Goal: Navigation & Orientation: Find specific page/section

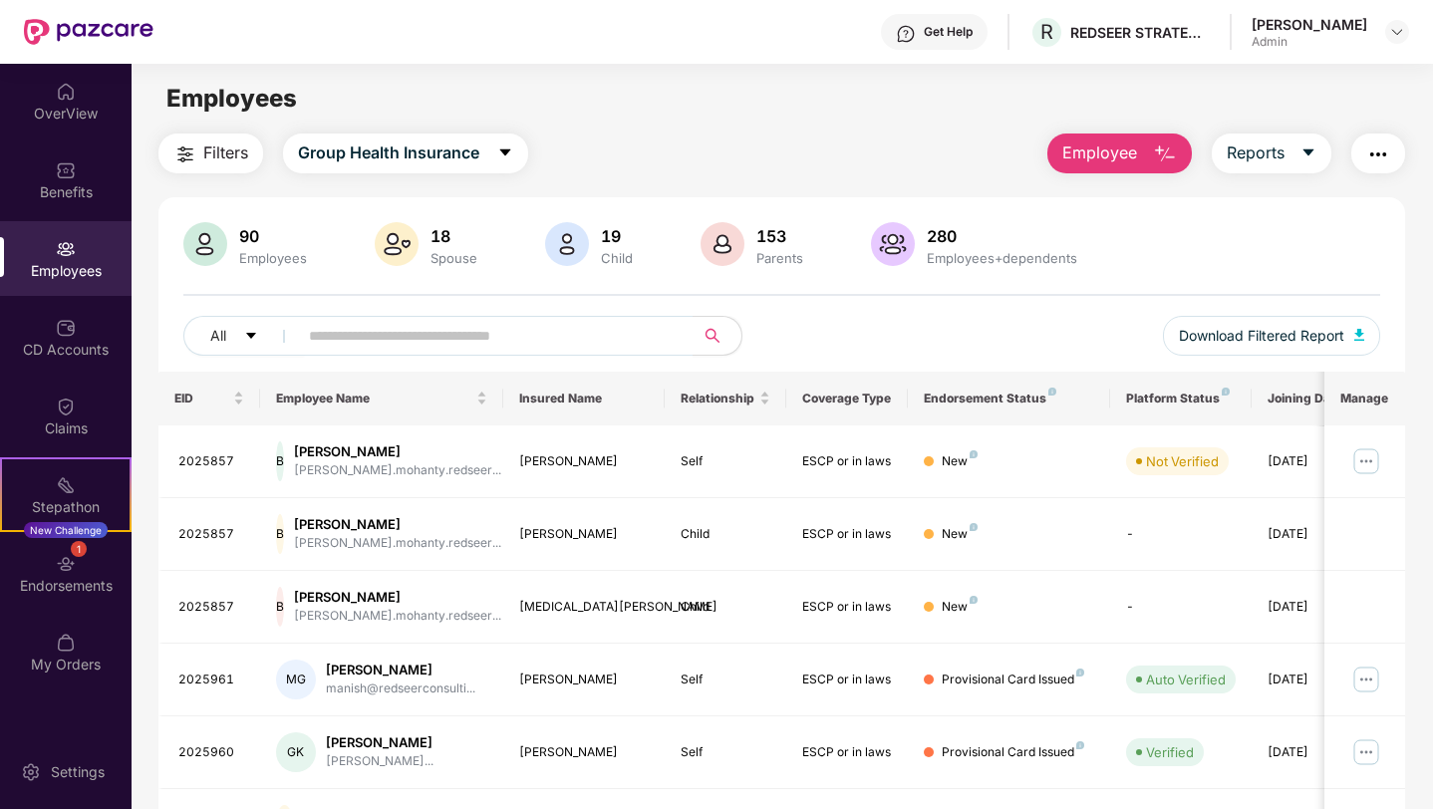
scroll to position [416, 0]
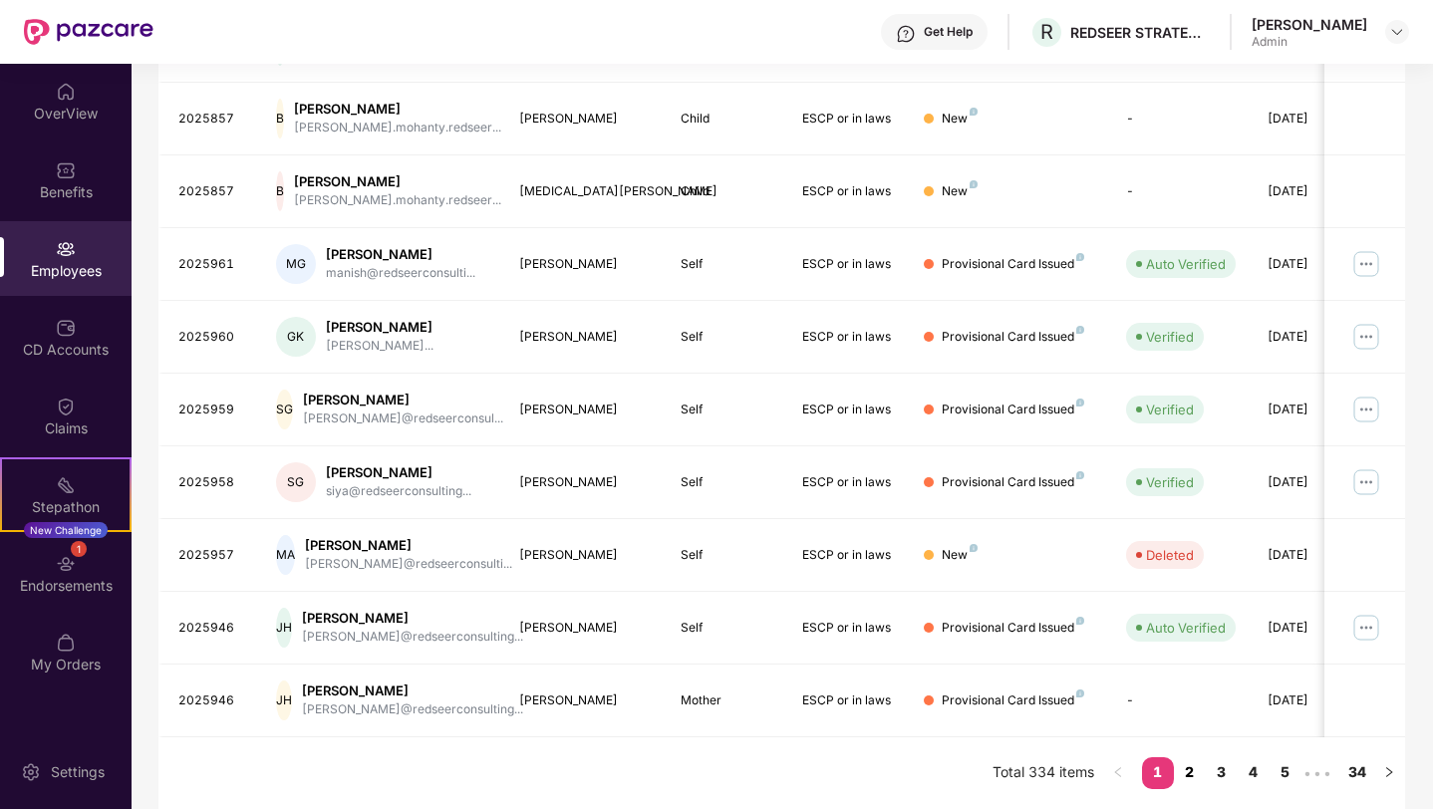
click at [1188, 778] on link "2" at bounding box center [1190, 772] width 32 height 30
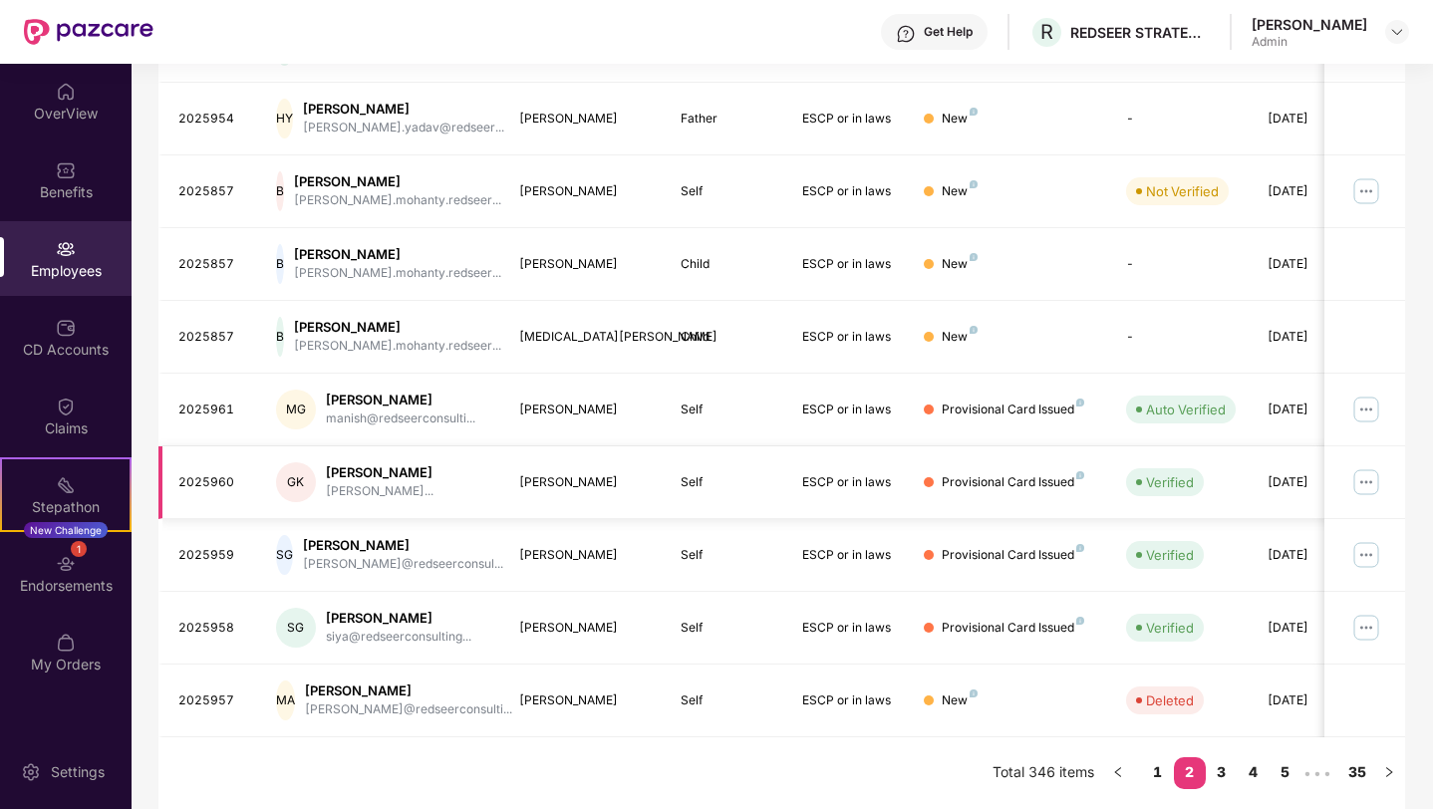
click at [1379, 490] on img at bounding box center [1366, 482] width 32 height 32
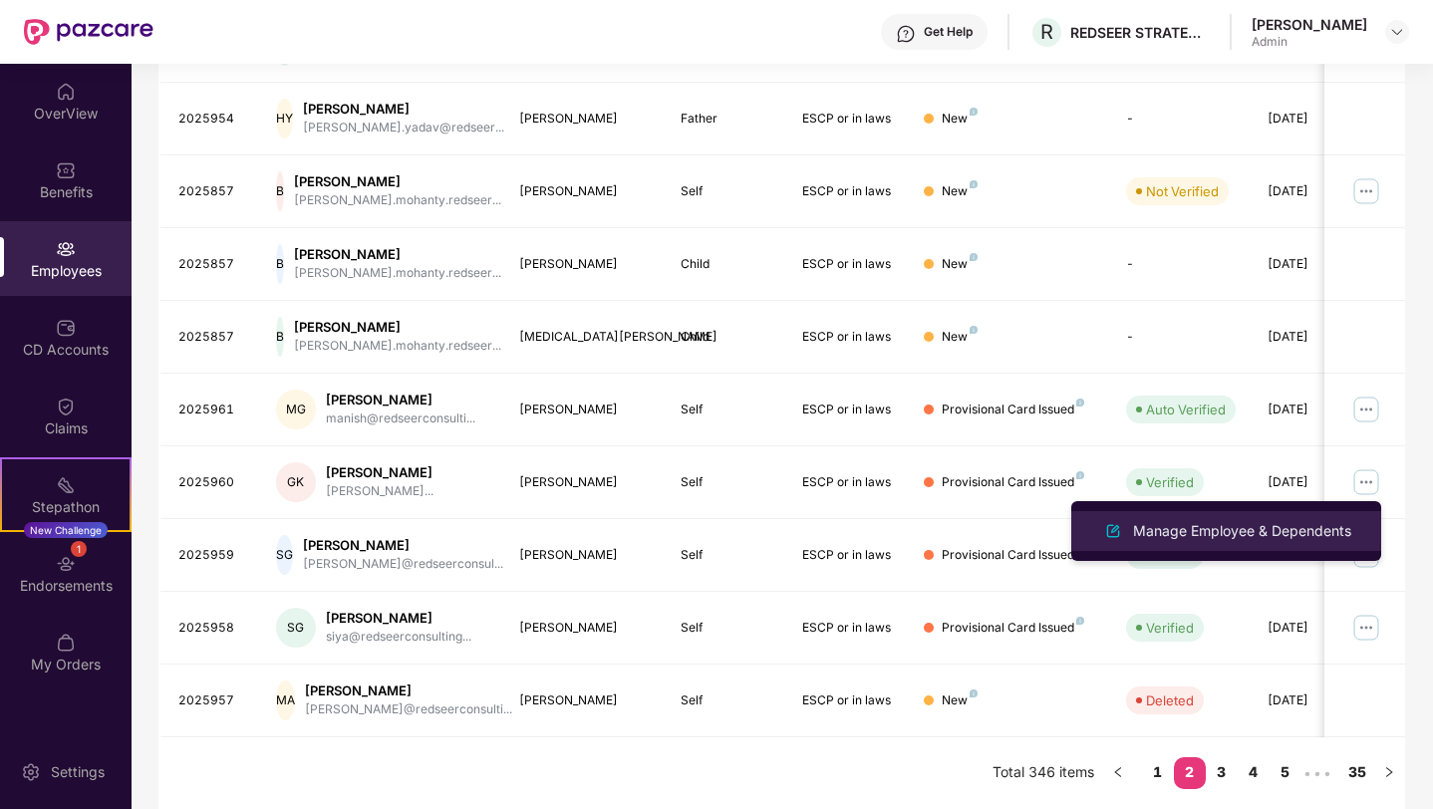
click at [1321, 531] on div "Manage Employee & Dependents" at bounding box center [1242, 531] width 226 height 22
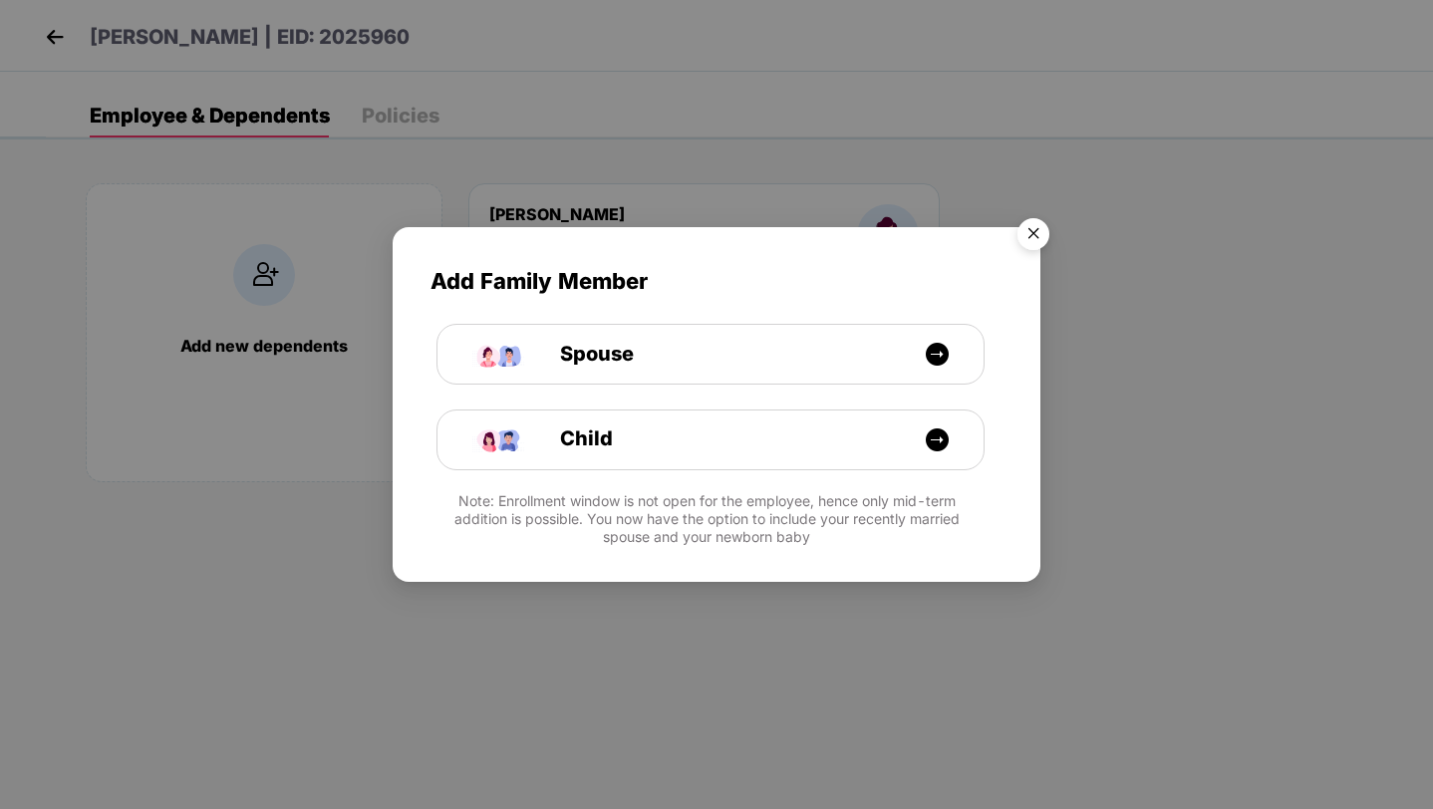
click at [1042, 231] on img "Close" at bounding box center [1034, 237] width 56 height 56
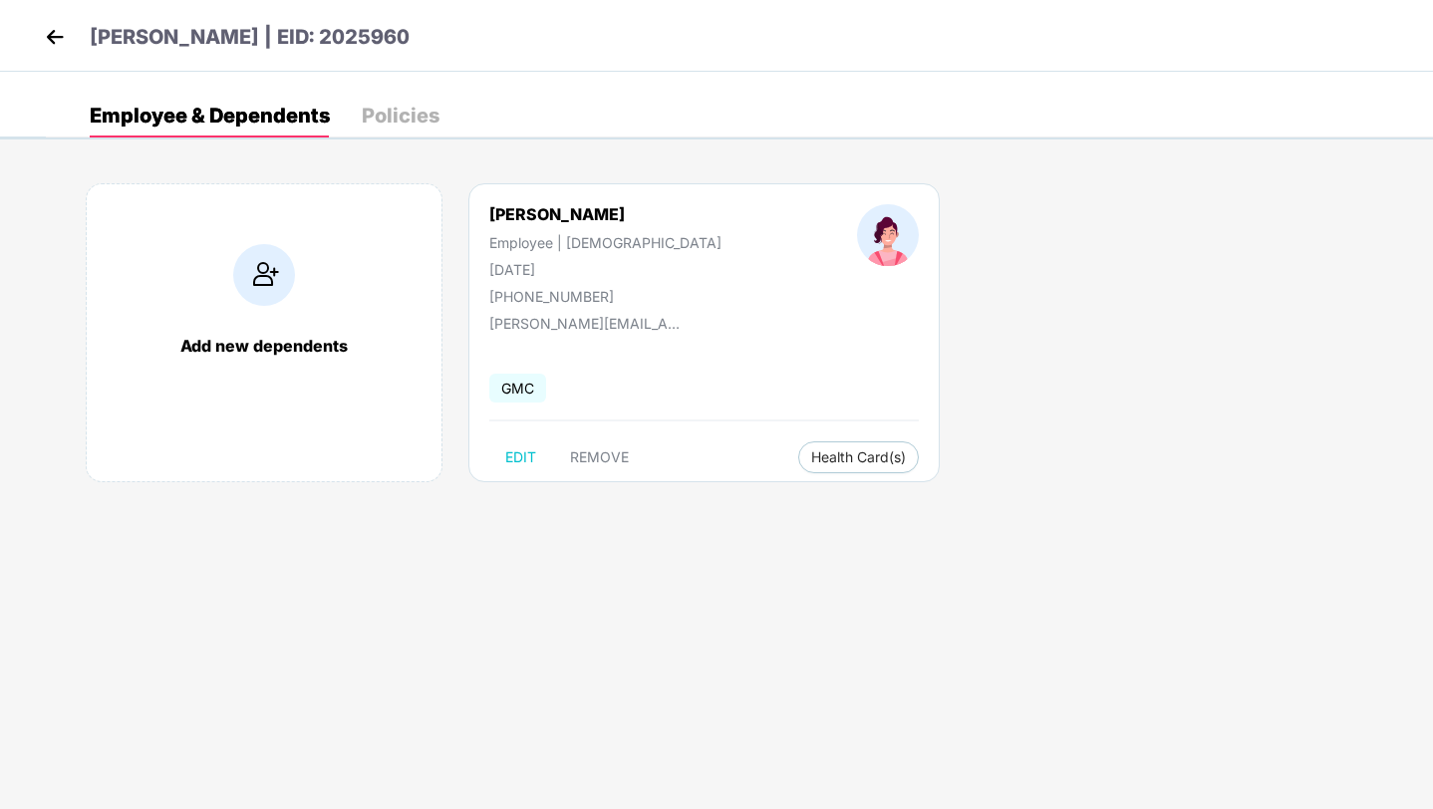
click at [58, 55] on header "Guneesha Khanna | EID: 2025960" at bounding box center [225, 40] width 370 height 36
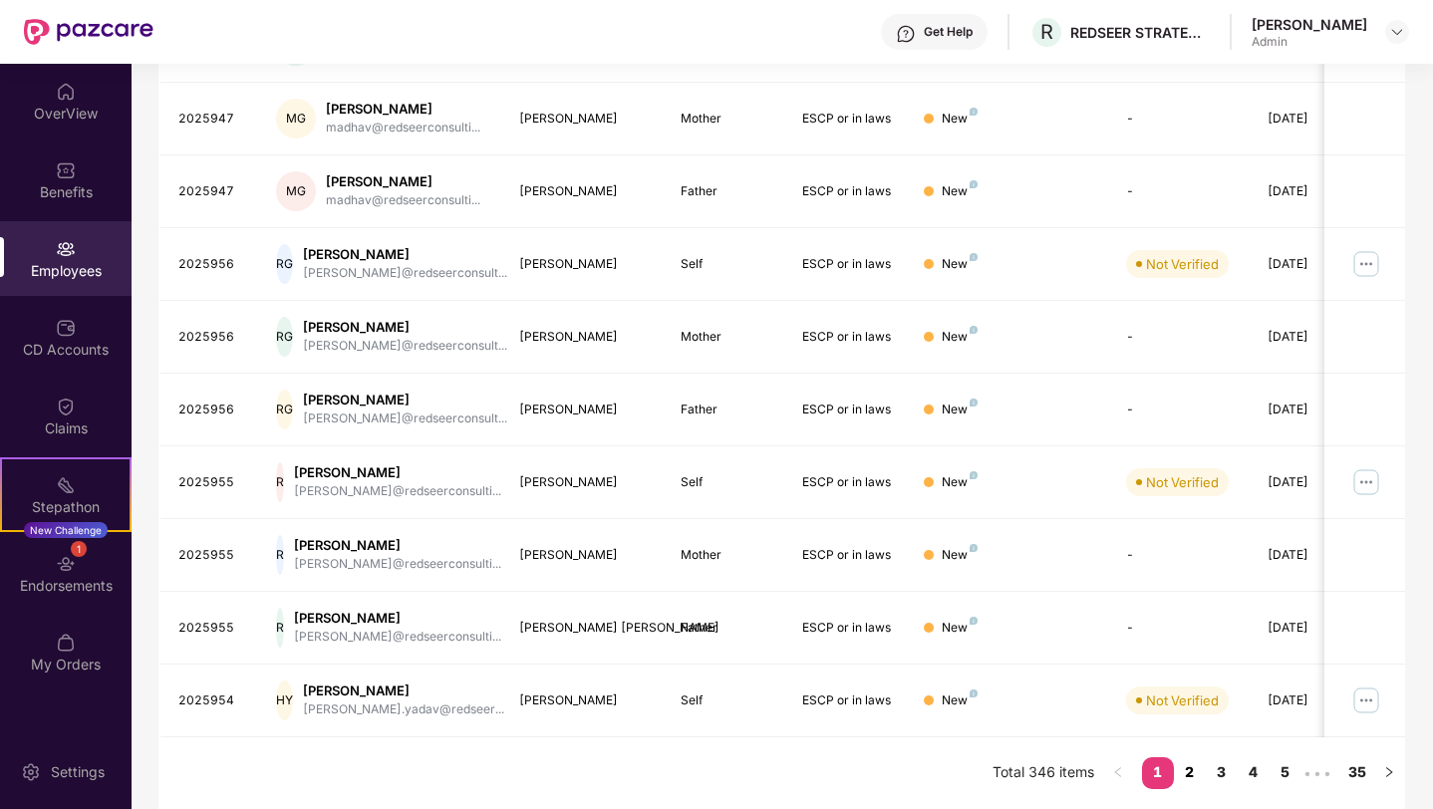
click at [1189, 775] on link "2" at bounding box center [1190, 772] width 32 height 30
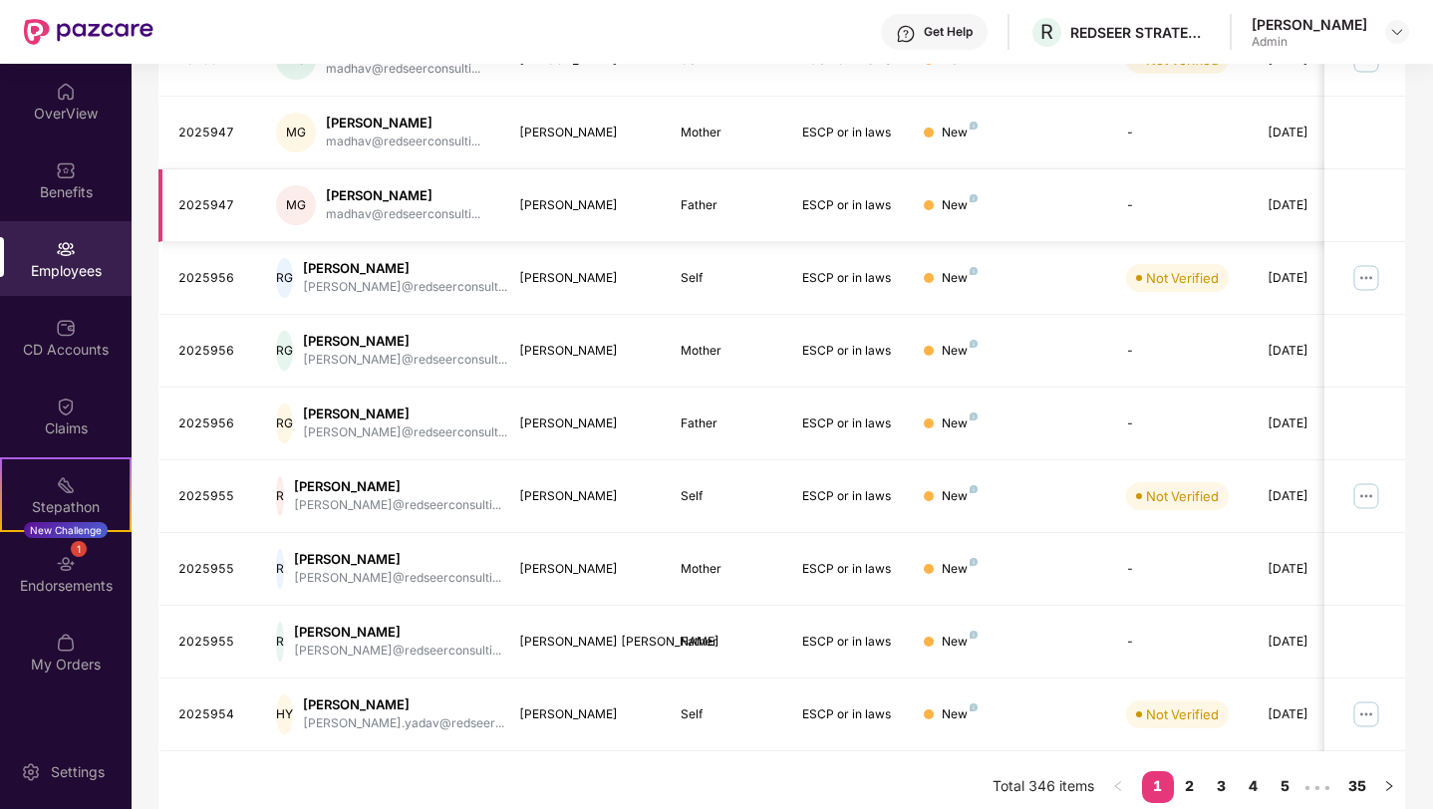
scroll to position [416, 0]
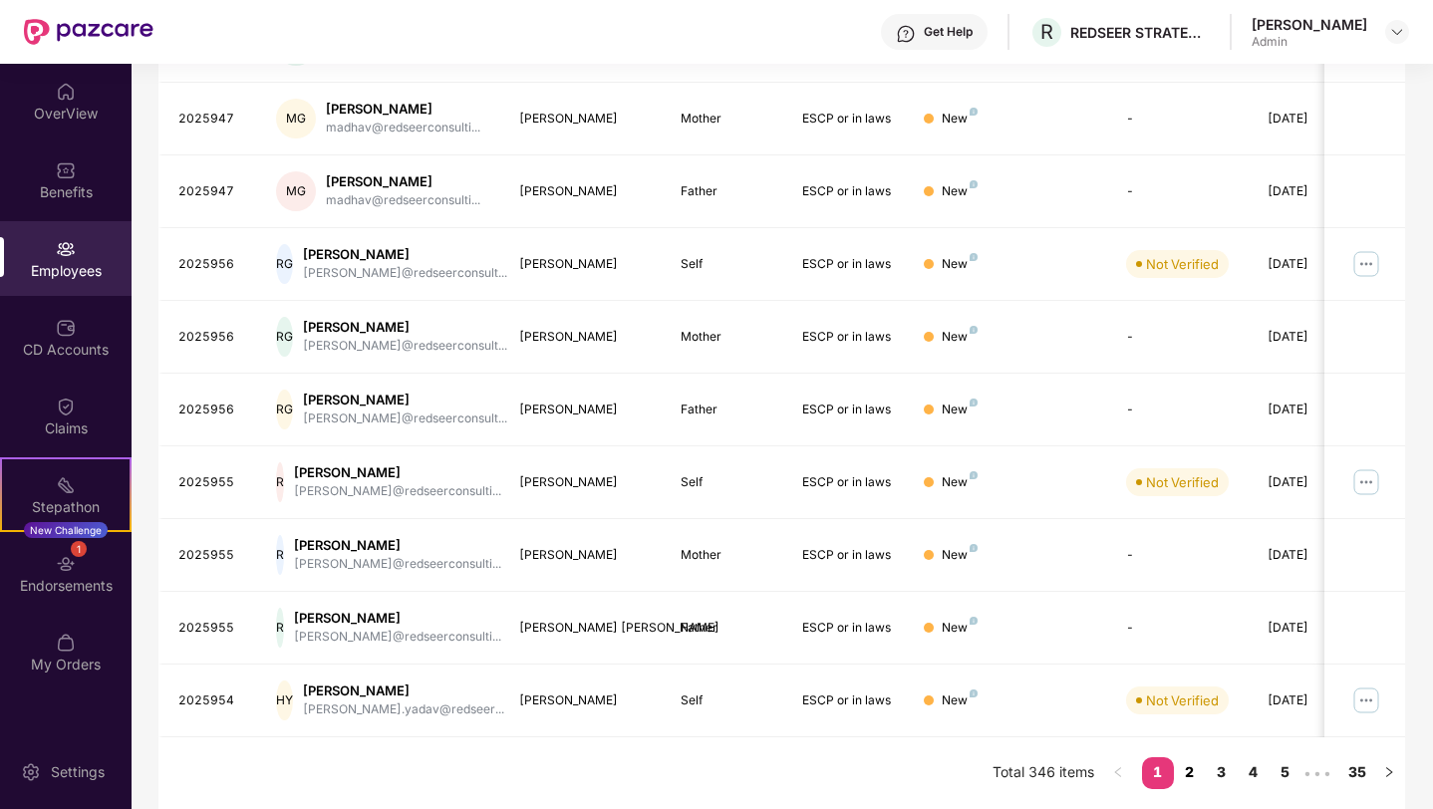
click at [1185, 770] on link "2" at bounding box center [1190, 772] width 32 height 30
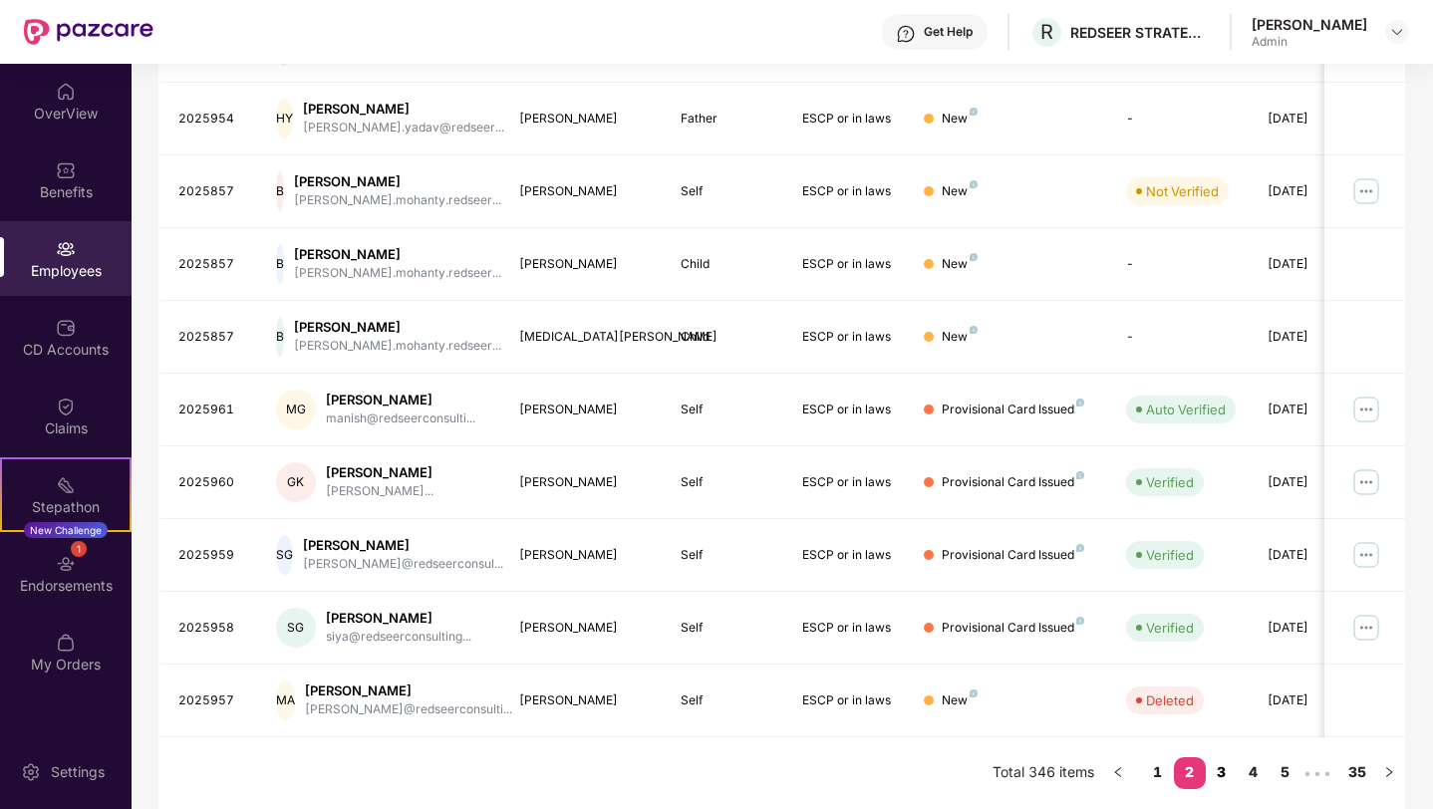
click at [1224, 774] on link "3" at bounding box center [1222, 772] width 32 height 30
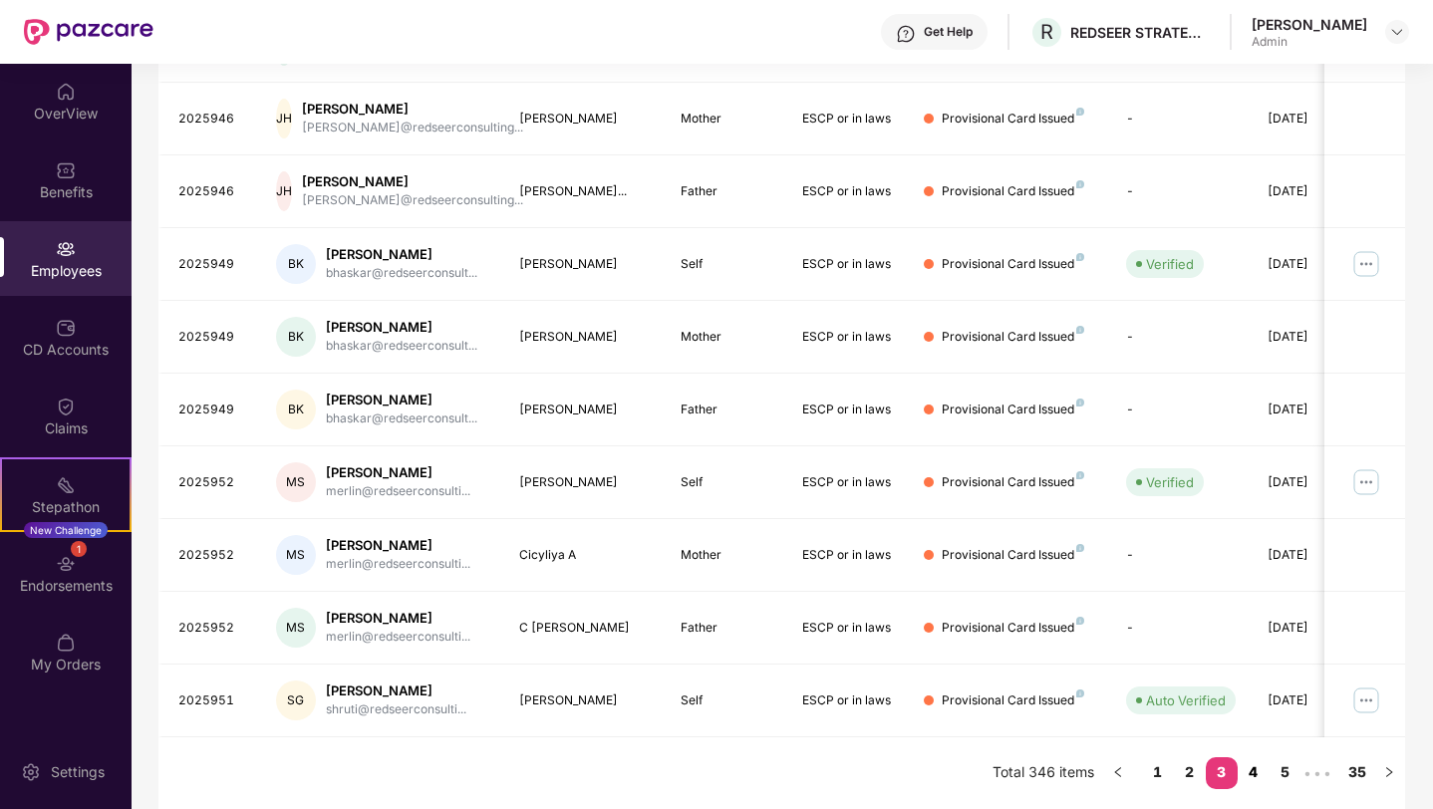
click at [1252, 773] on link "4" at bounding box center [1254, 772] width 32 height 30
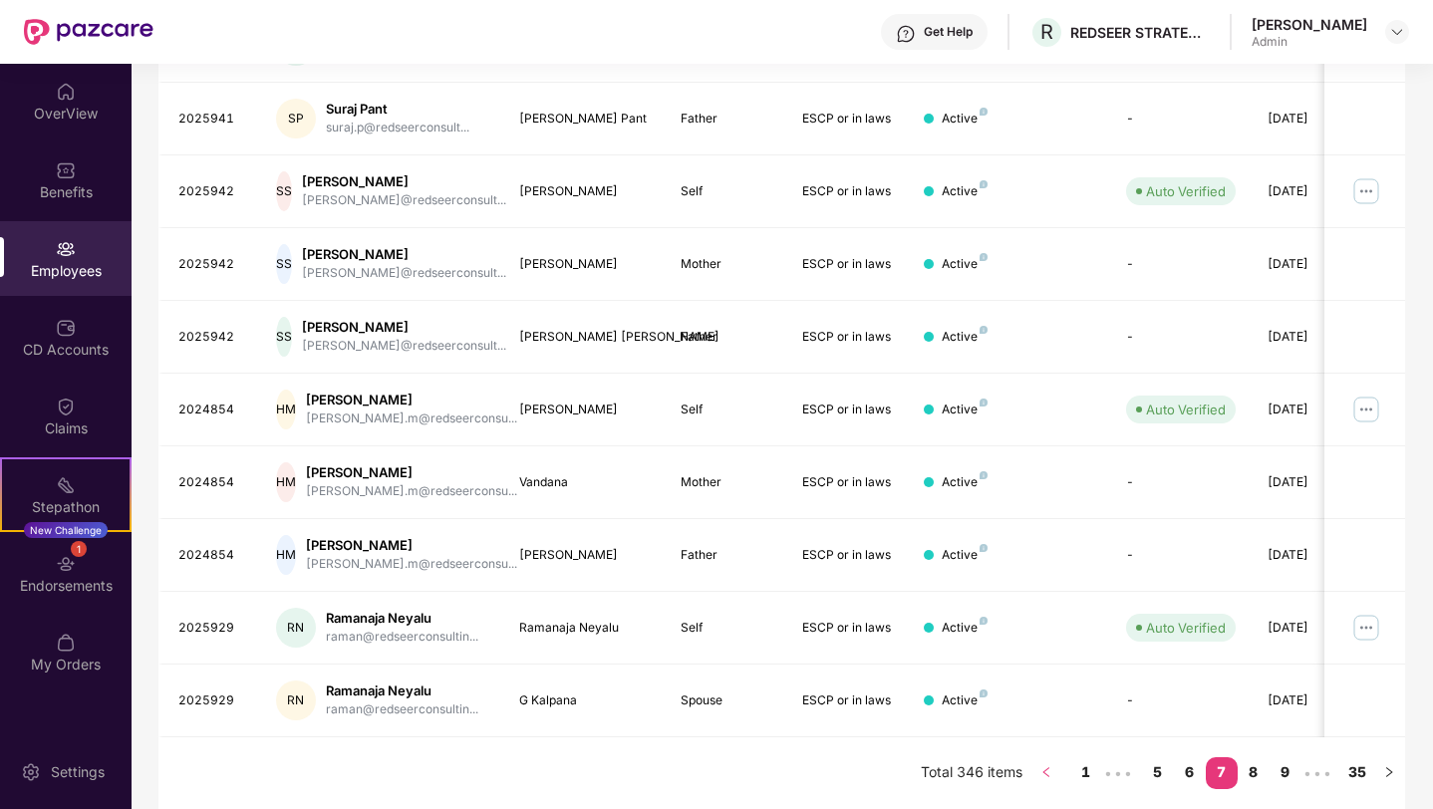
click at [1052, 782] on button "button" at bounding box center [1046, 773] width 32 height 32
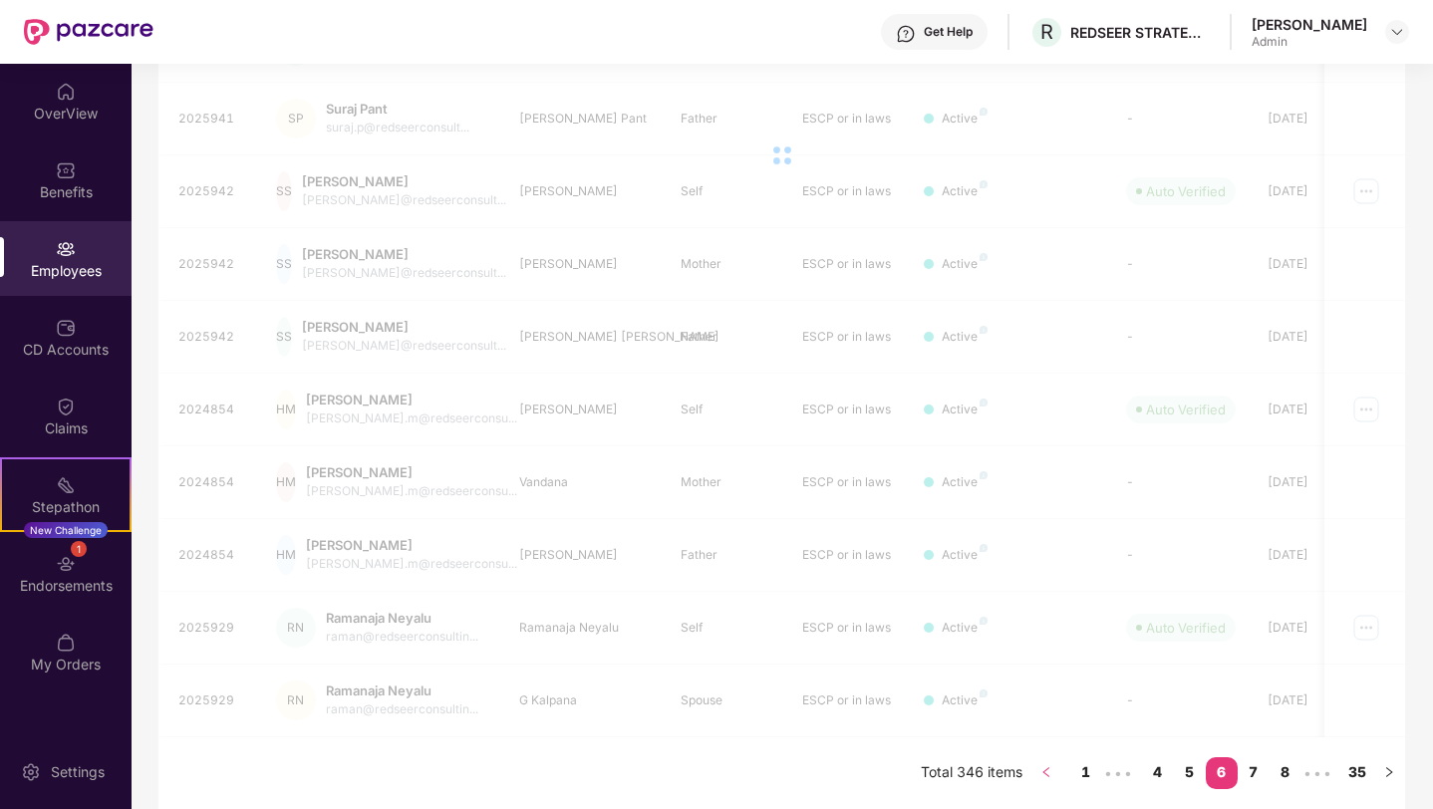
click at [1052, 782] on button "button" at bounding box center [1046, 773] width 32 height 32
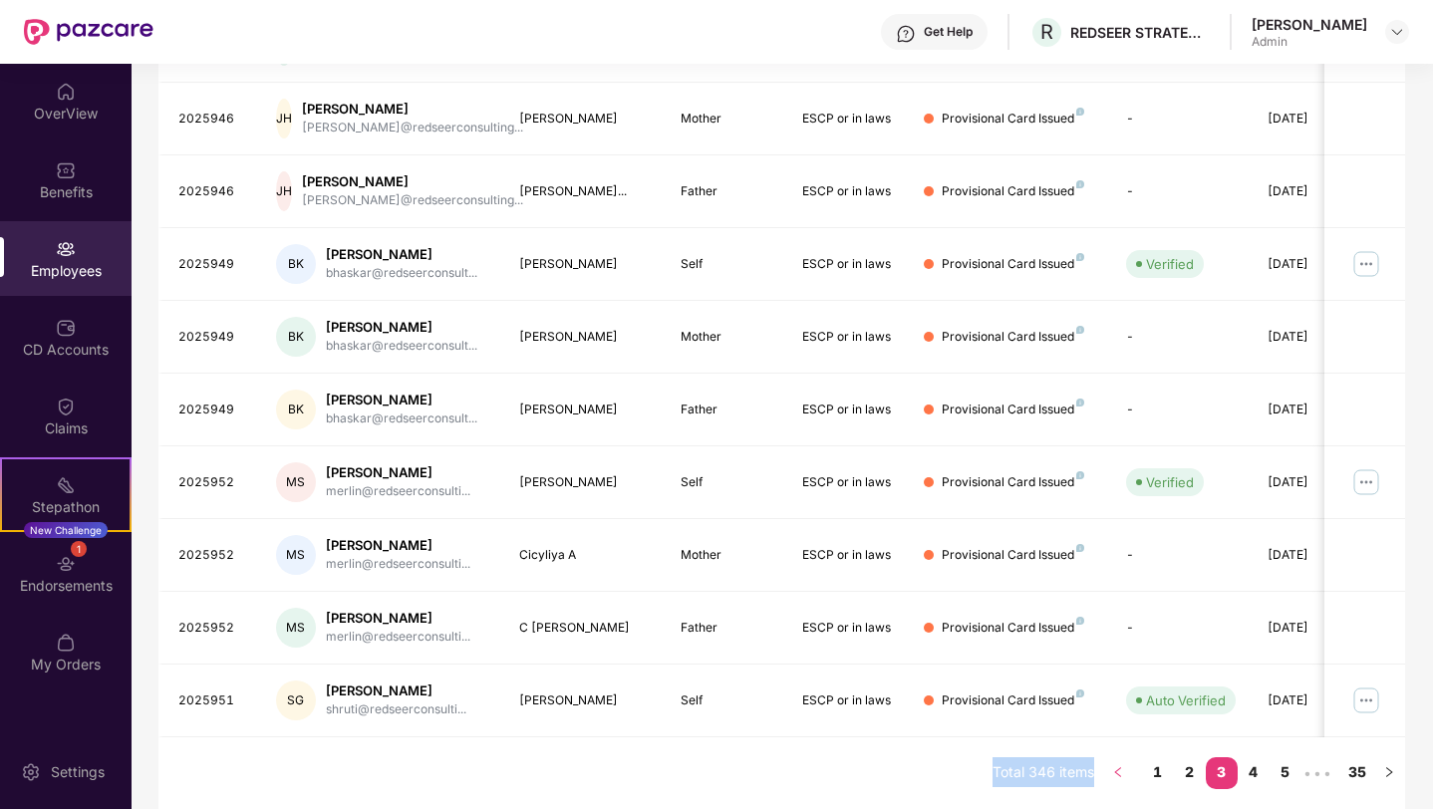
click at [1112, 769] on icon "left" at bounding box center [1118, 772] width 12 height 12
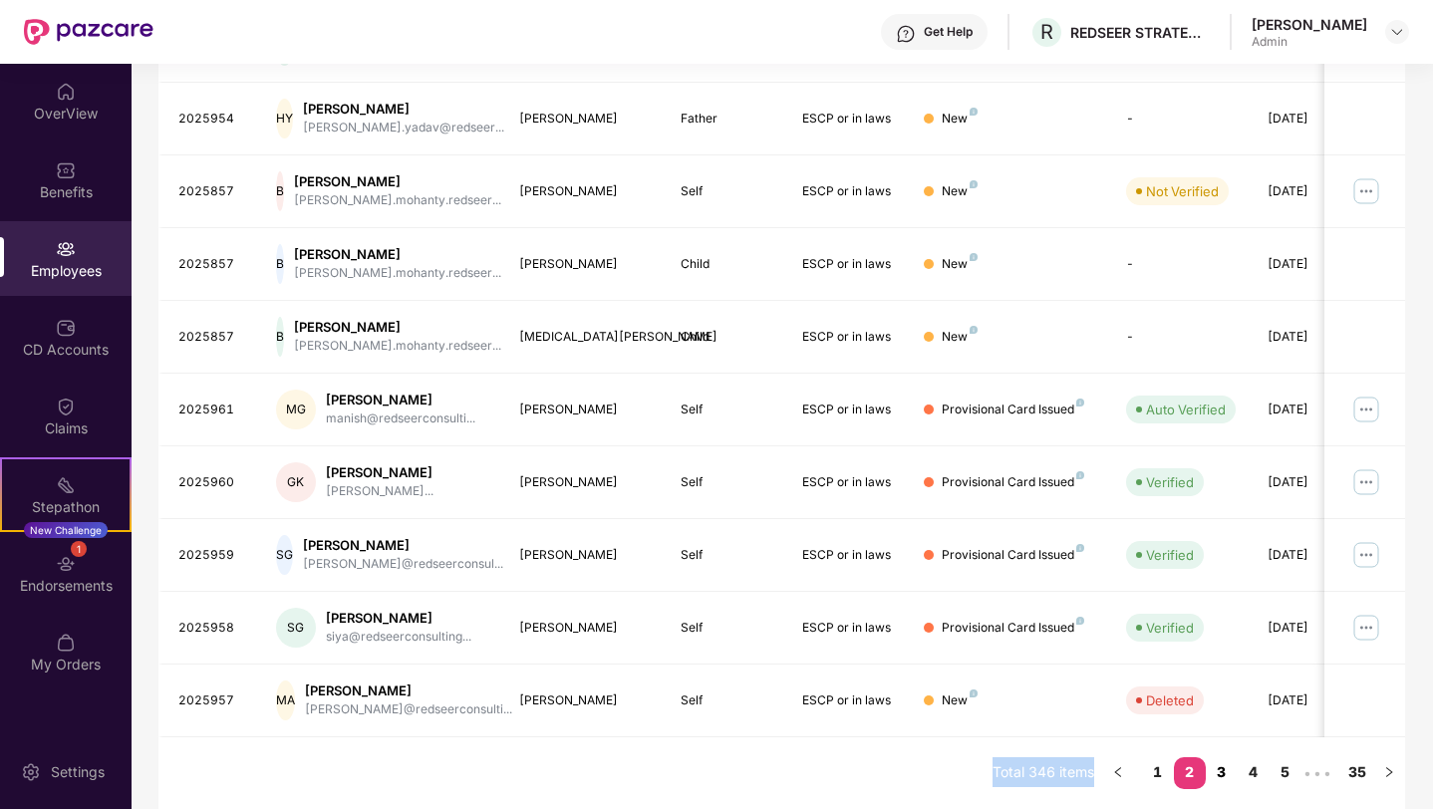
click at [1232, 781] on link "3" at bounding box center [1222, 772] width 32 height 30
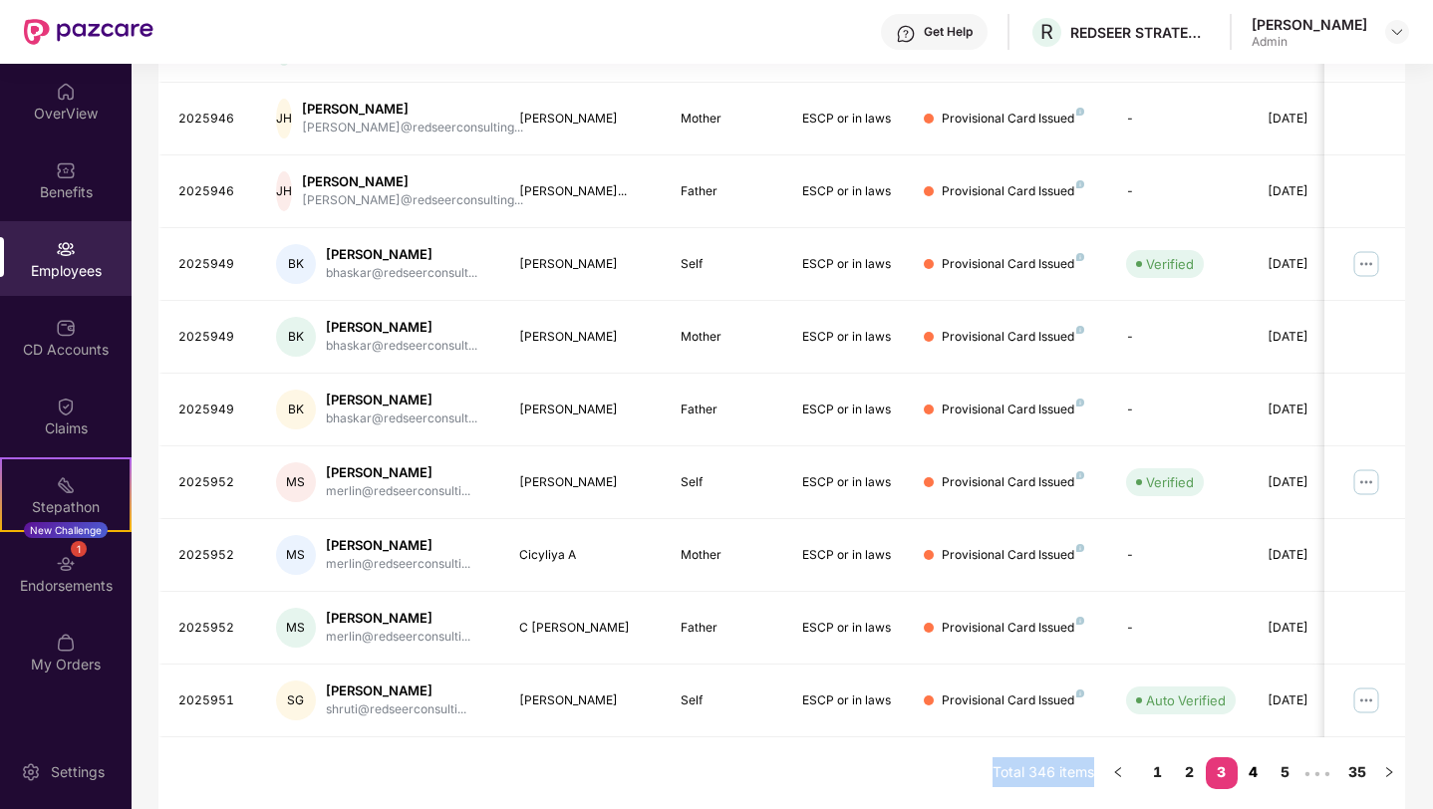
click at [1251, 774] on link "4" at bounding box center [1254, 772] width 32 height 30
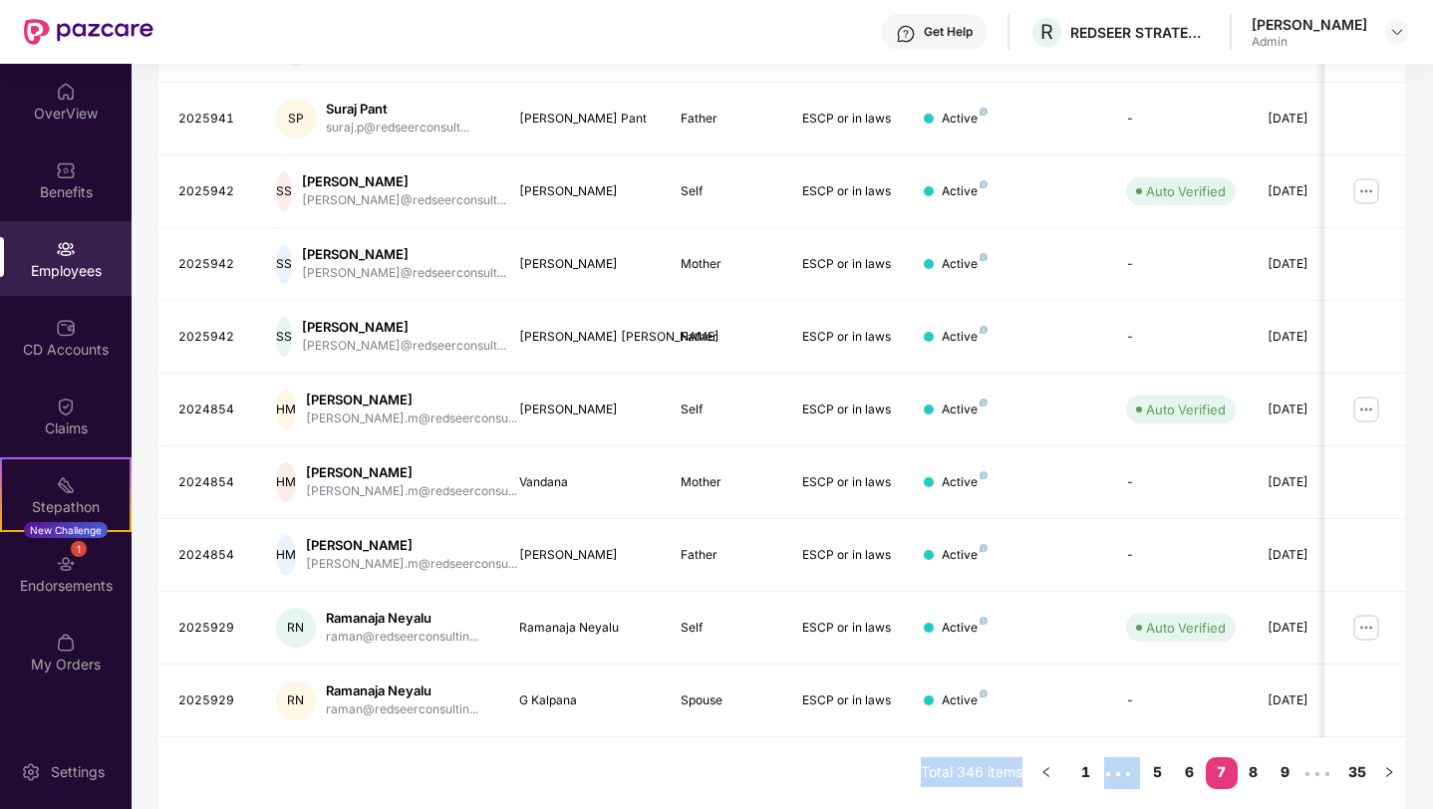
click at [1262, 774] on link "8" at bounding box center [1254, 772] width 32 height 30
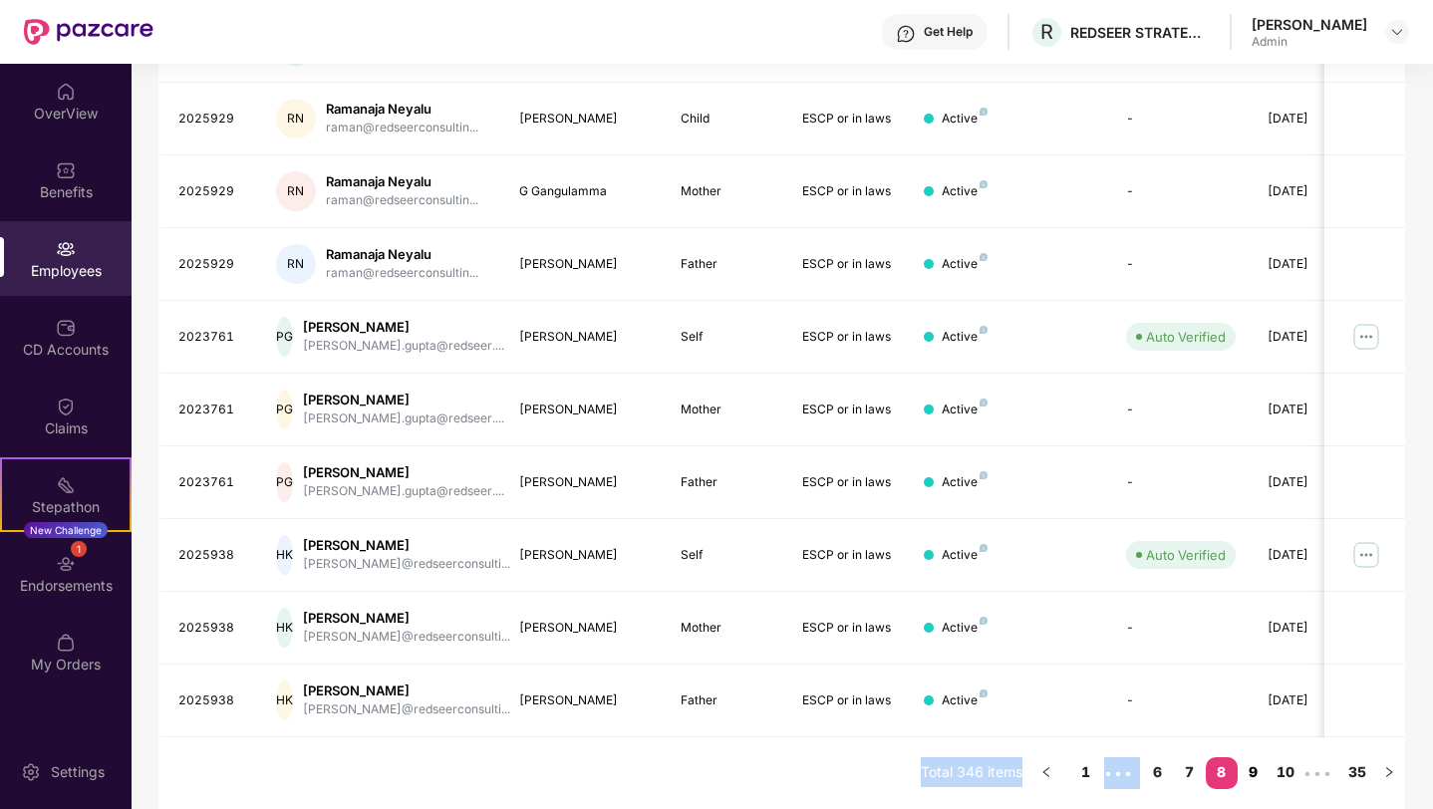
click at [1246, 774] on link "9" at bounding box center [1254, 772] width 32 height 30
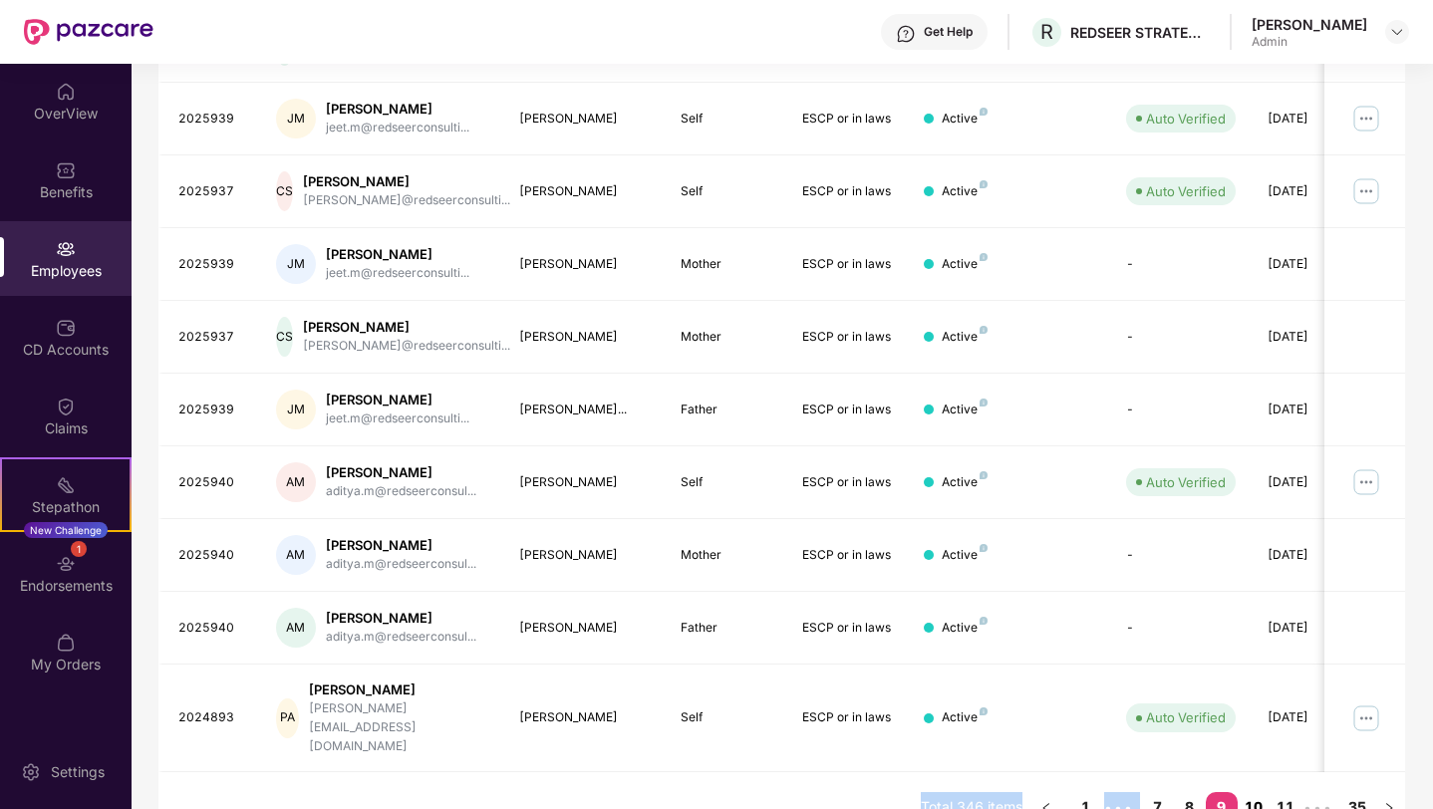
click at [1251, 792] on link "10" at bounding box center [1254, 807] width 32 height 30
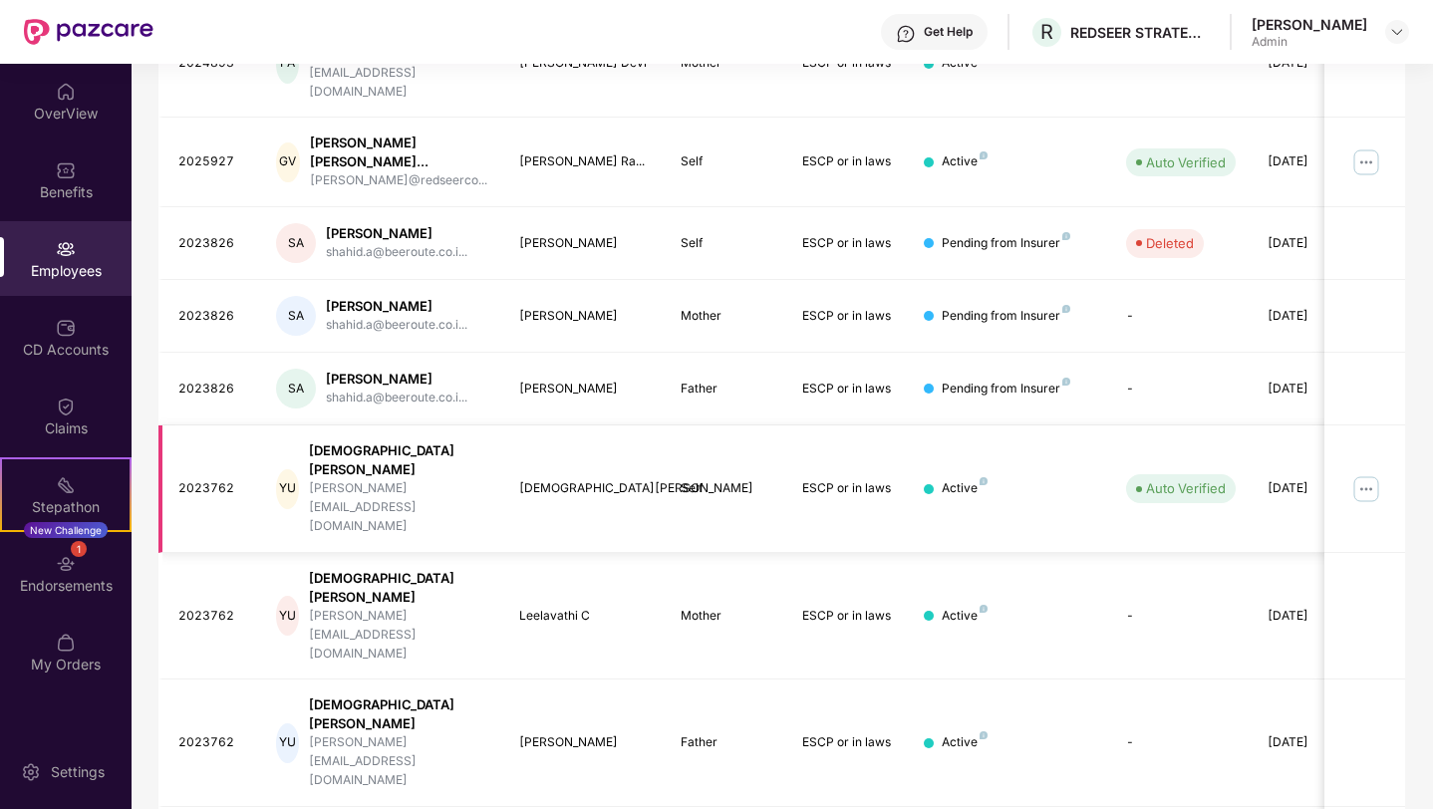
scroll to position [433, 0]
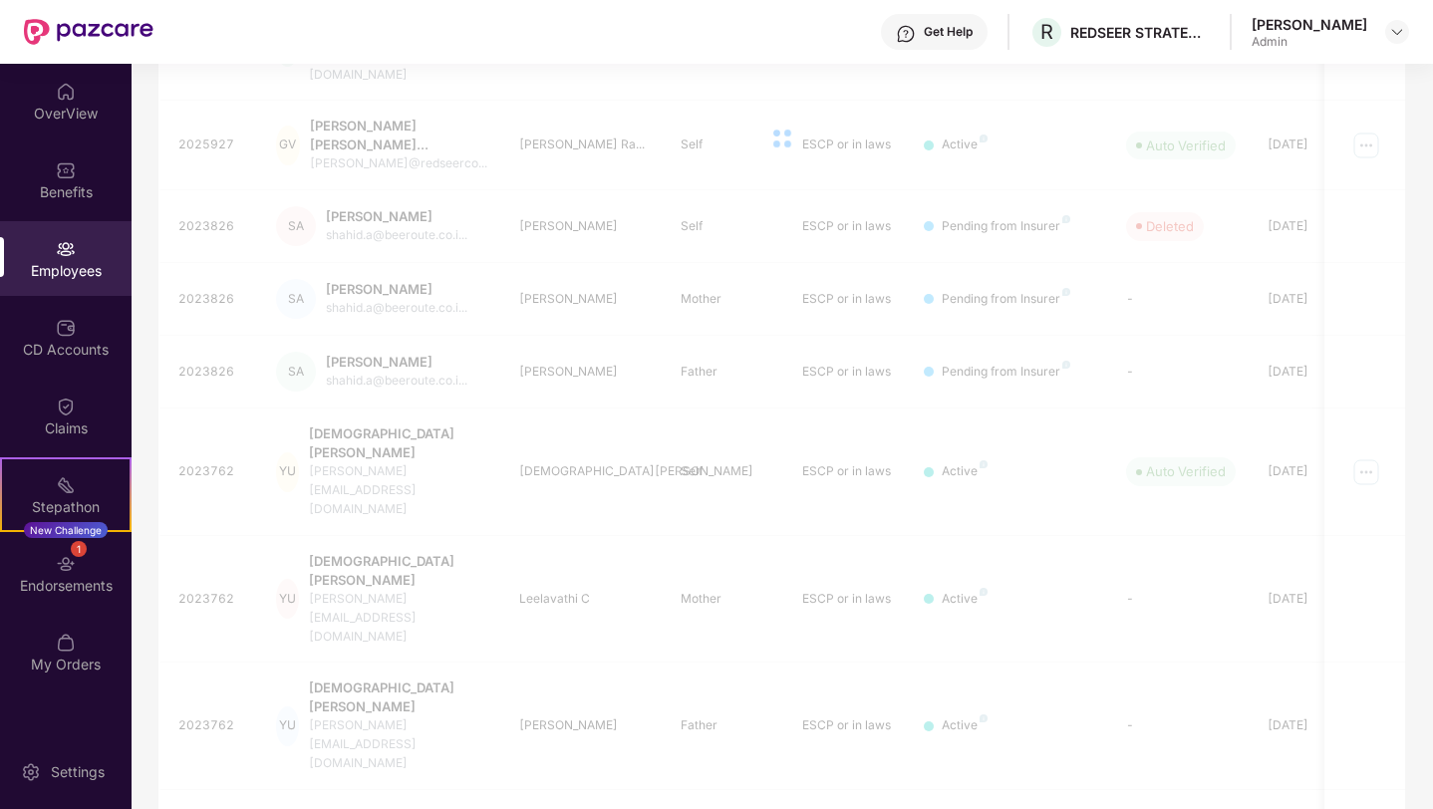
scroll to position [416, 0]
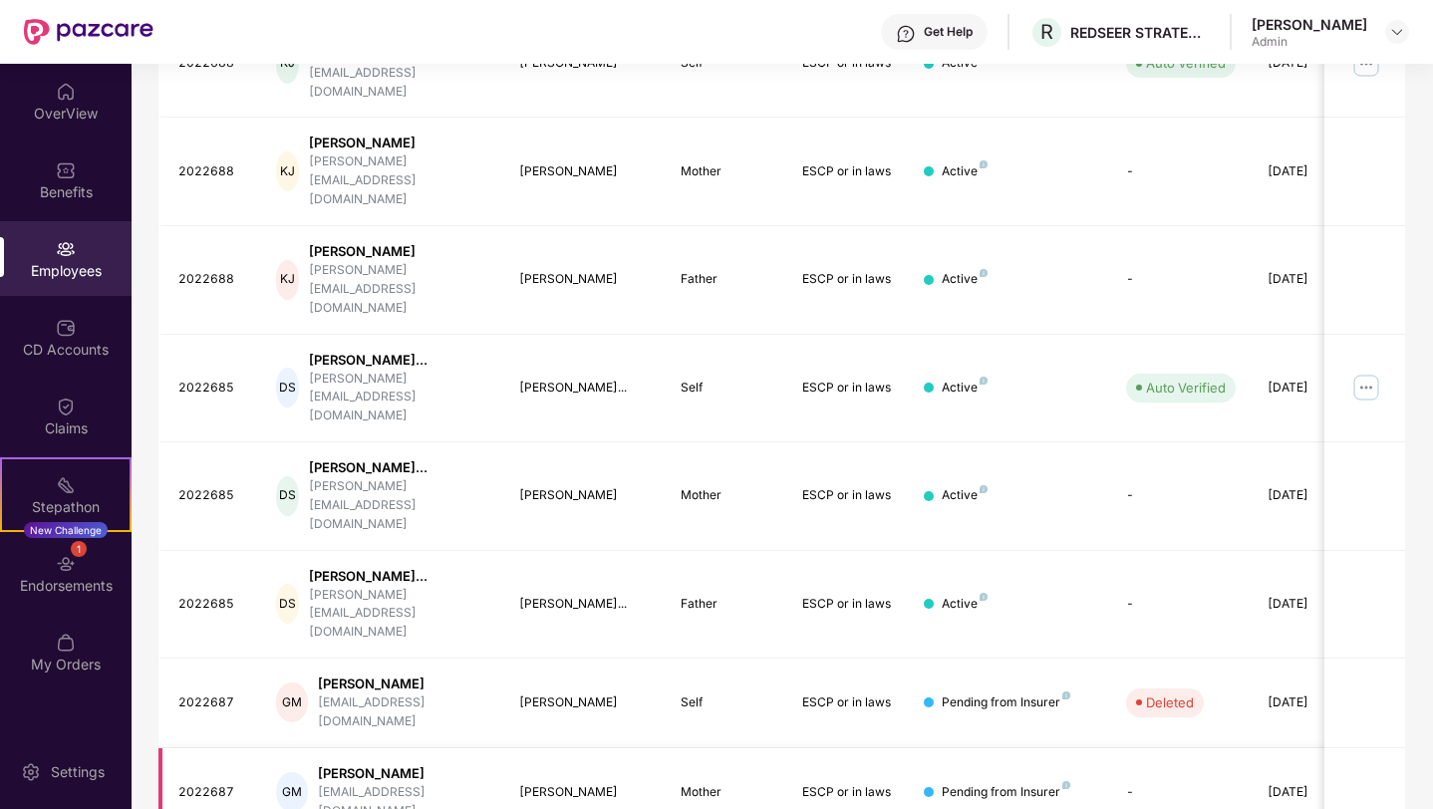
scroll to position [465, 0]
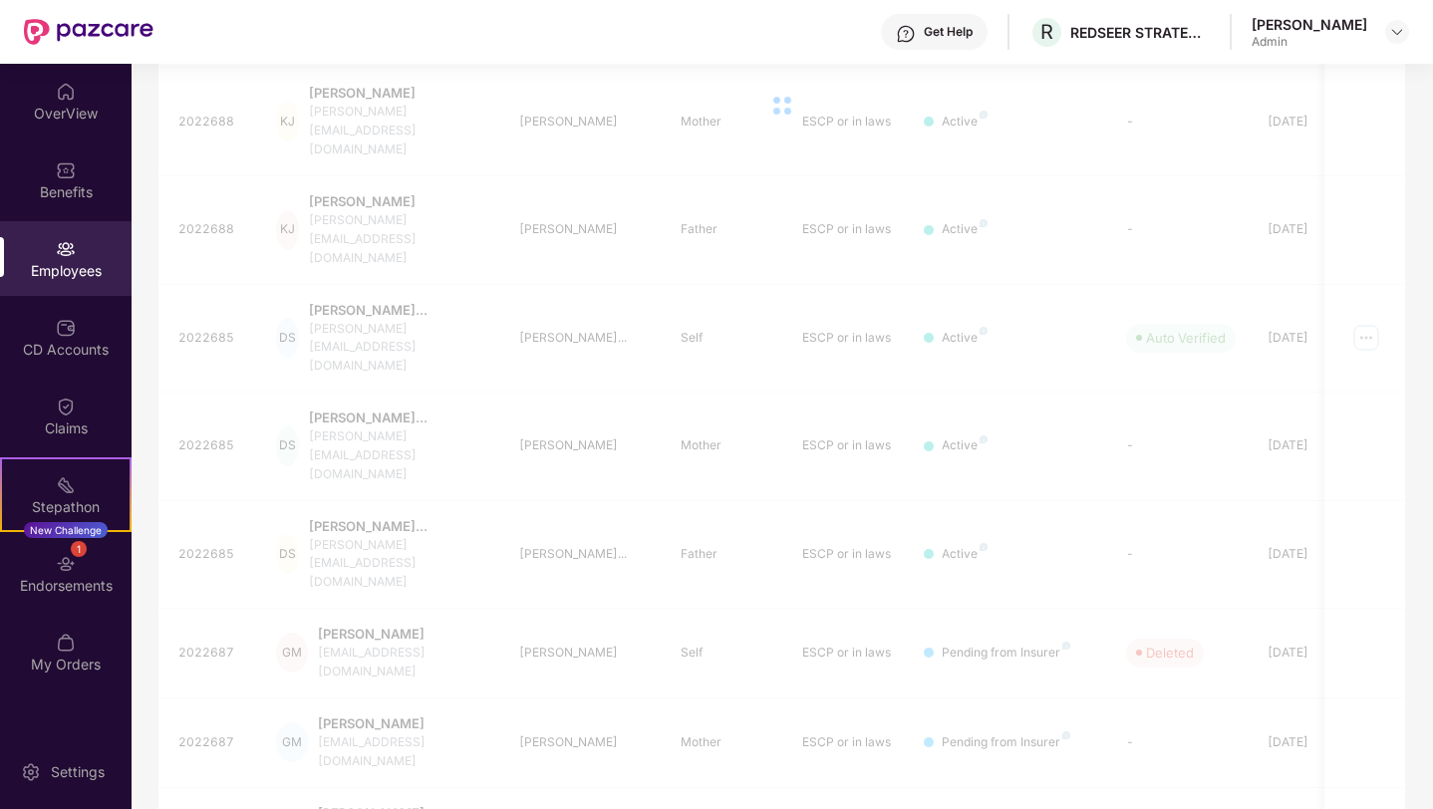
scroll to position [416, 0]
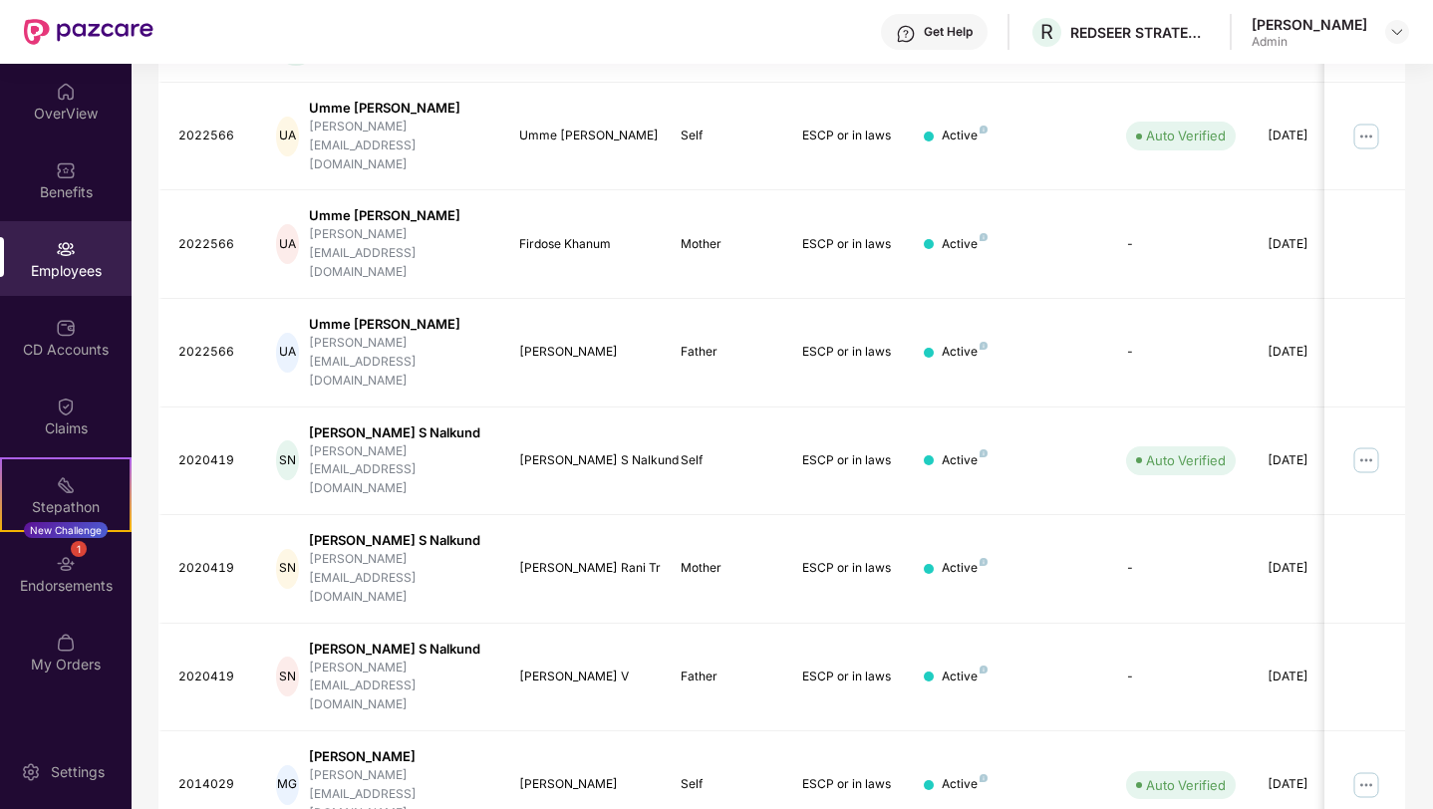
click at [65, 265] on div "Employees" at bounding box center [66, 271] width 132 height 20
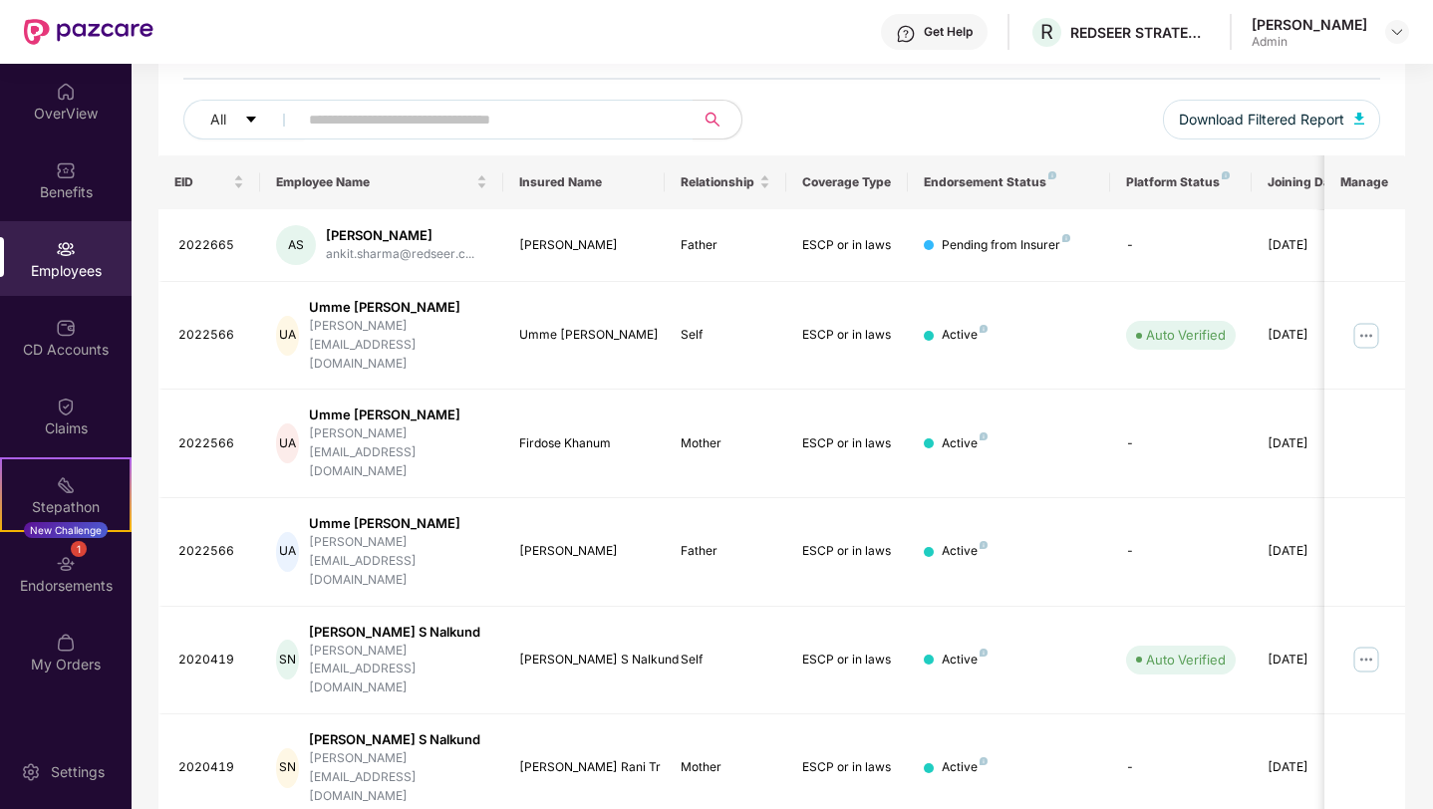
scroll to position [0, 0]
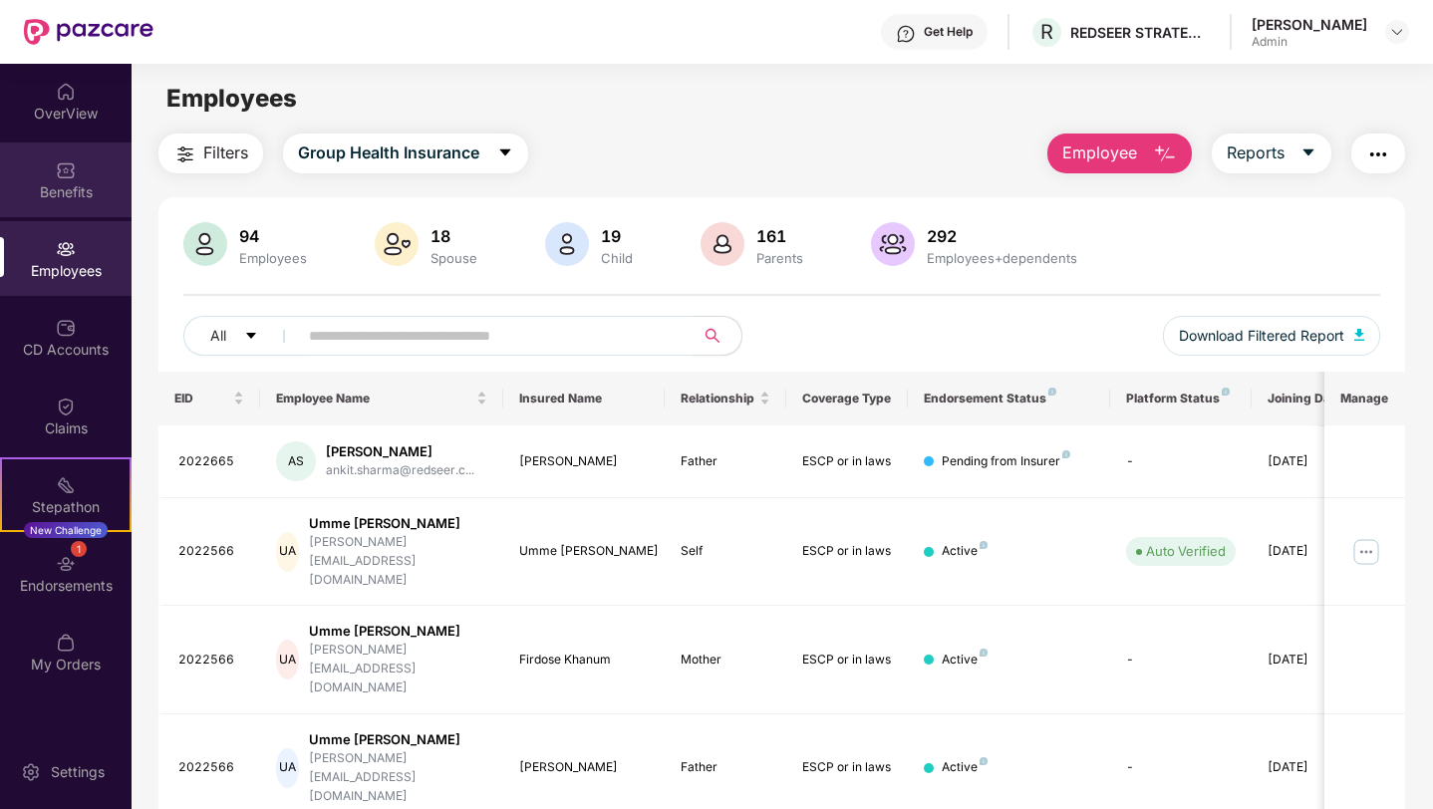
click at [58, 196] on div "Benefits" at bounding box center [66, 192] width 132 height 20
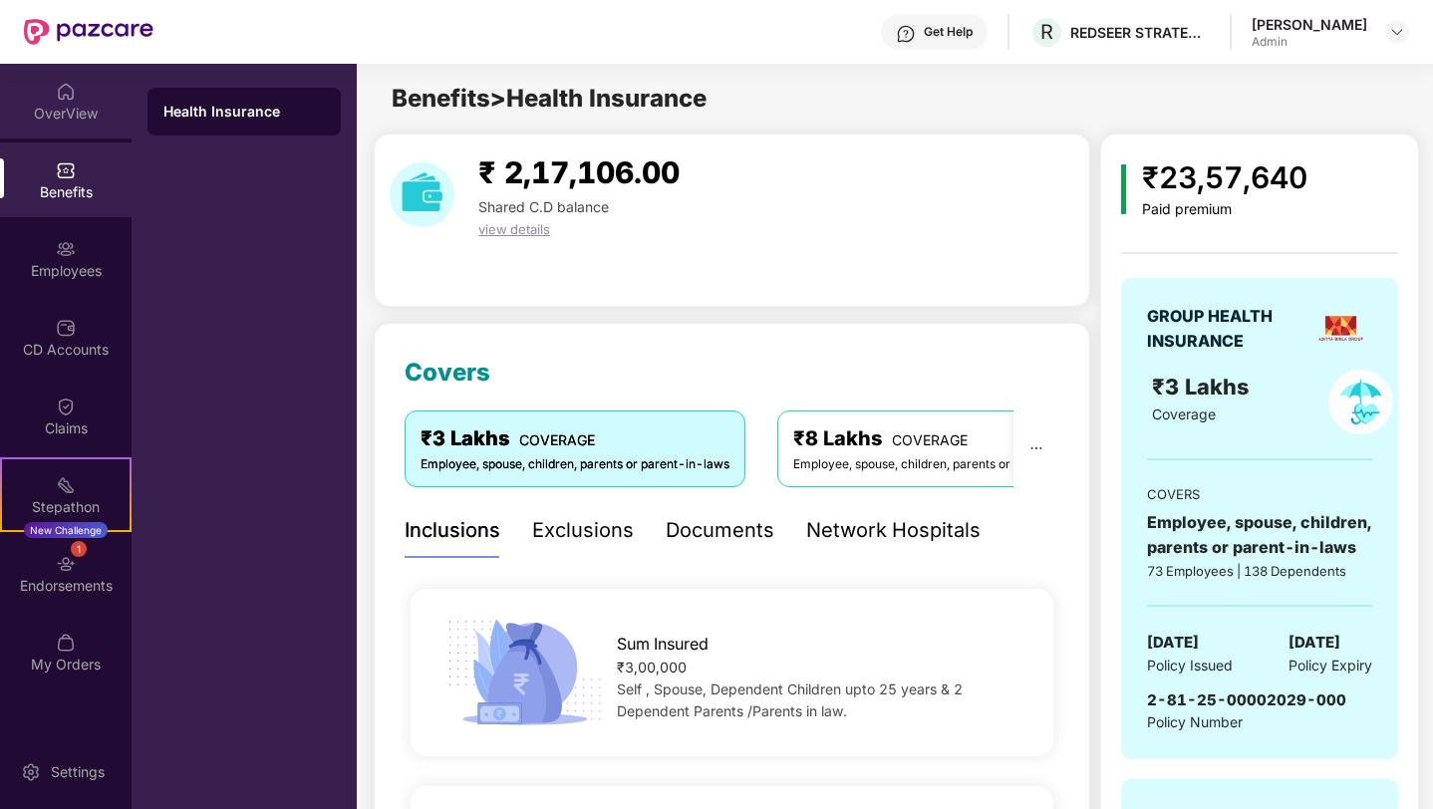
click at [45, 104] on div "OverView" at bounding box center [66, 114] width 132 height 20
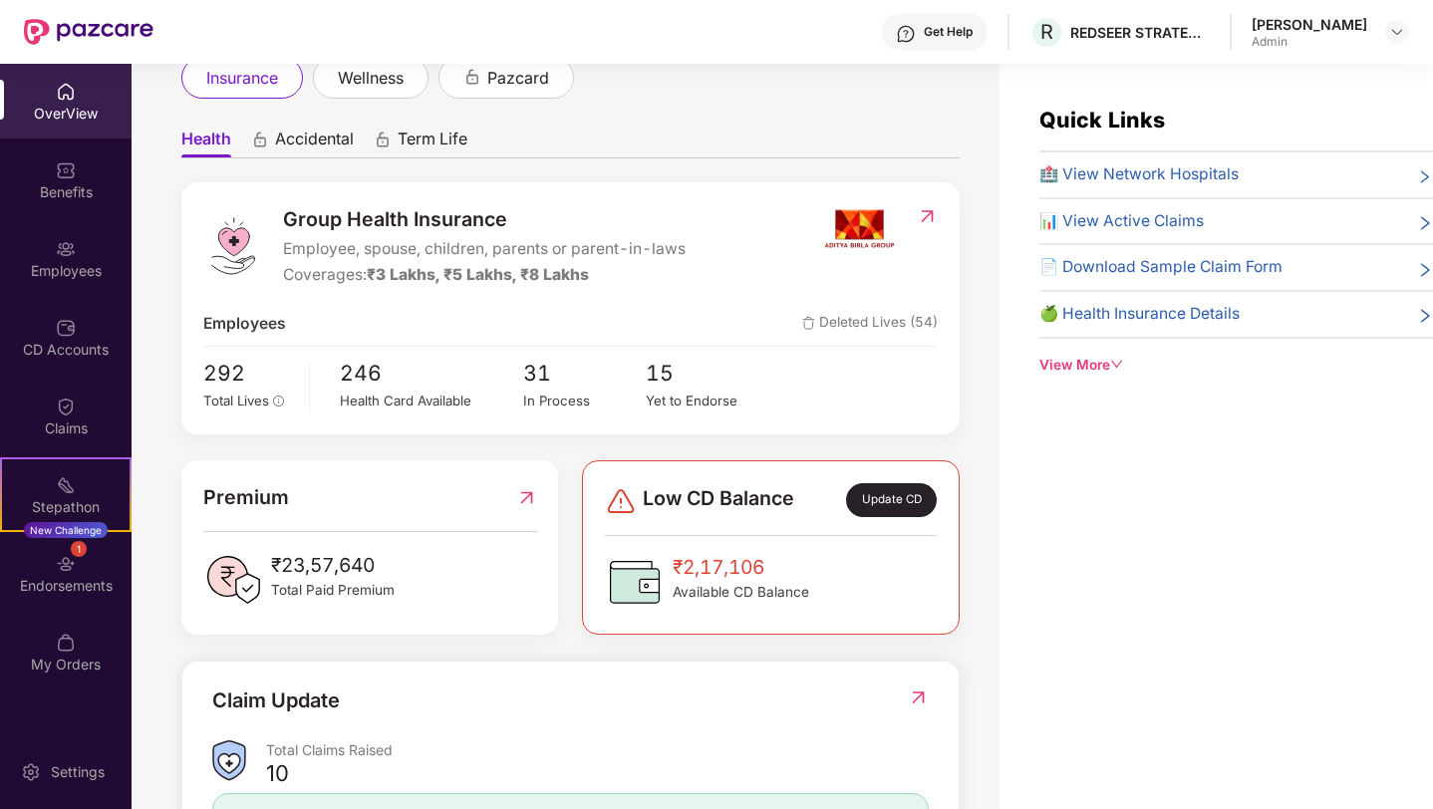
scroll to position [138, 0]
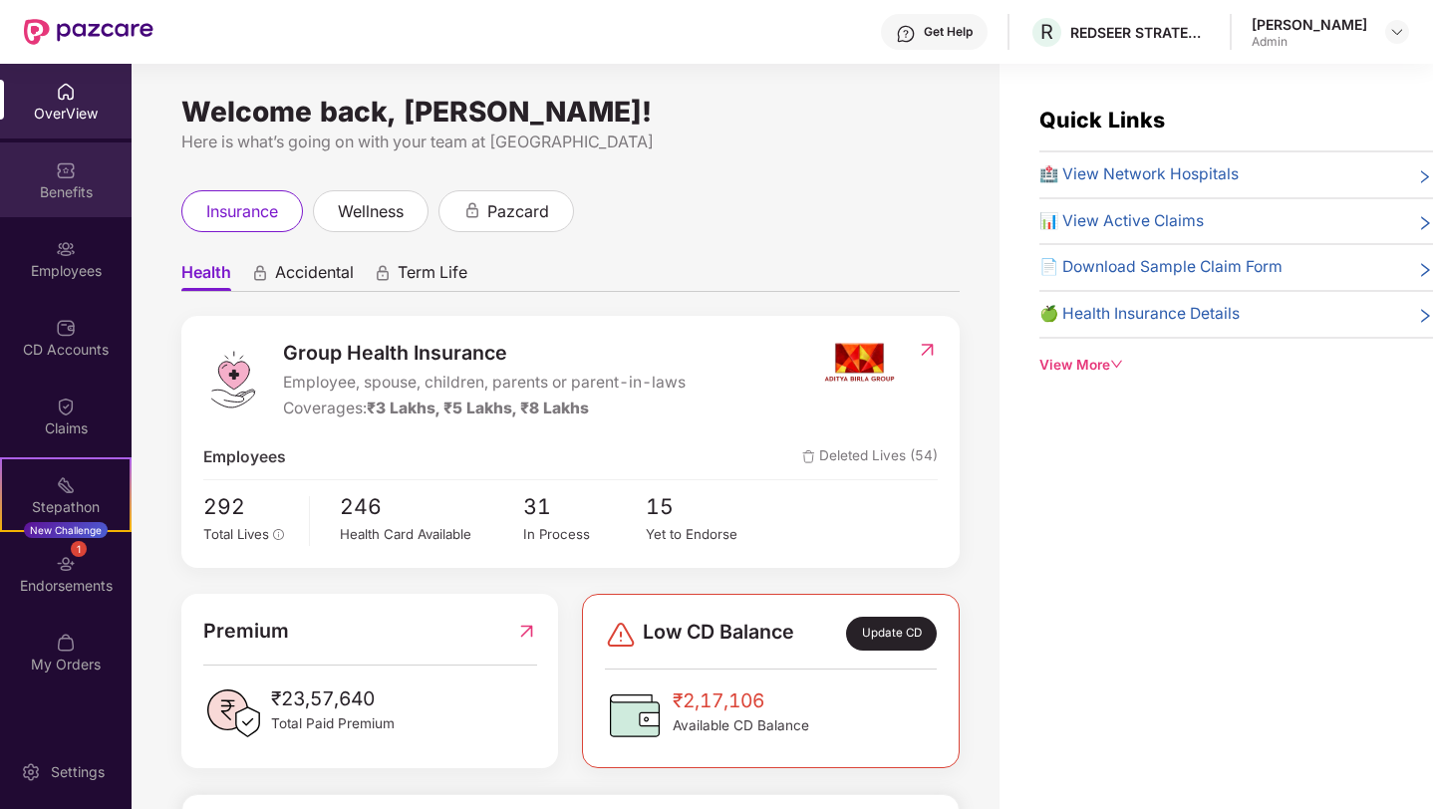
click at [57, 182] on div "Benefits" at bounding box center [66, 192] width 132 height 20
